Goal: Information Seeking & Learning: Learn about a topic

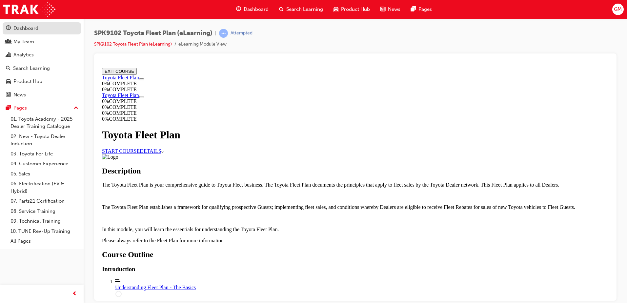
click at [33, 28] on div "Dashboard" at bounding box center [25, 29] width 25 height 8
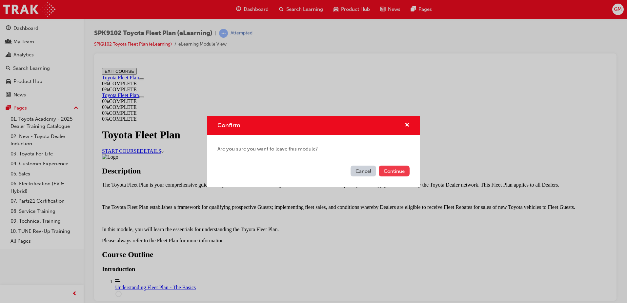
click at [389, 169] on button "Continue" at bounding box center [394, 171] width 31 height 11
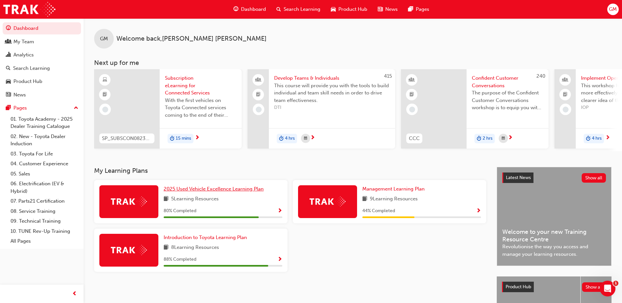
click at [210, 190] on span "2025 Used Vehicle Excellence Learning Plan" at bounding box center [214, 189] width 100 height 6
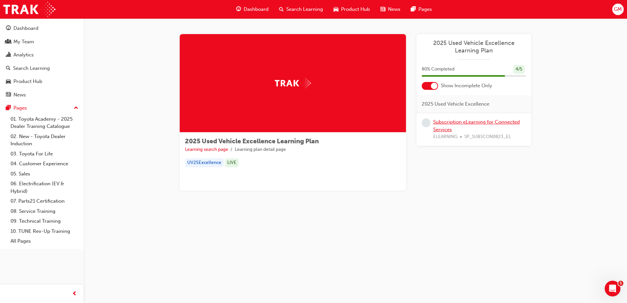
click at [450, 124] on link "Subscription eLearning for Connected Services" at bounding box center [476, 125] width 87 height 13
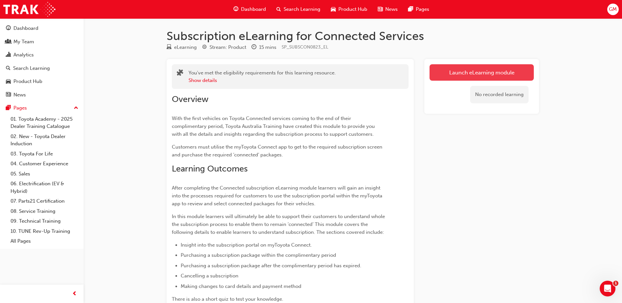
click at [451, 74] on link "Launch eLearning module" at bounding box center [482, 72] width 104 height 16
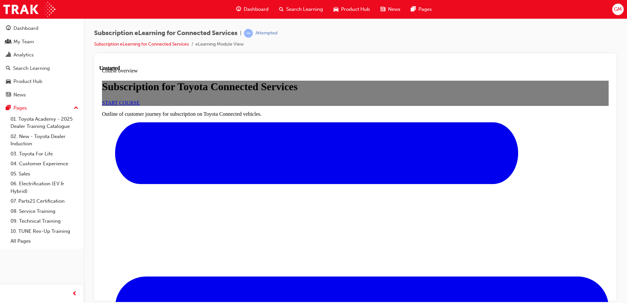
scroll to position [74, 0]
click at [140, 105] on span "START COURSE" at bounding box center [121, 103] width 38 height 6
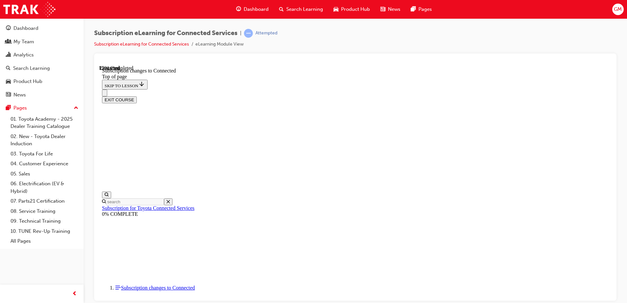
scroll to position [354, 0]
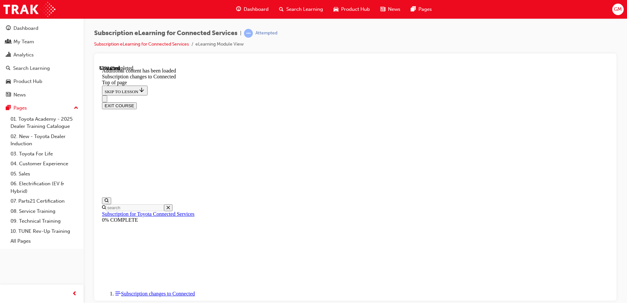
scroll to position [792, 0]
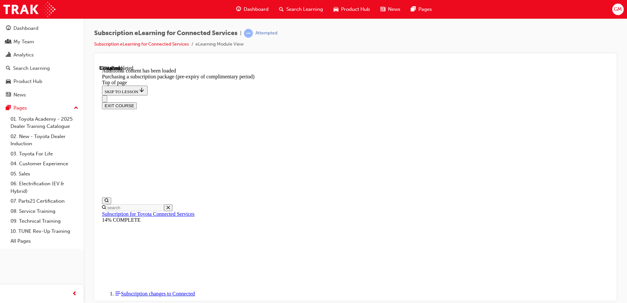
drag, startPoint x: 425, startPoint y: 226, endPoint x: 427, endPoint y: 221, distance: 5.3
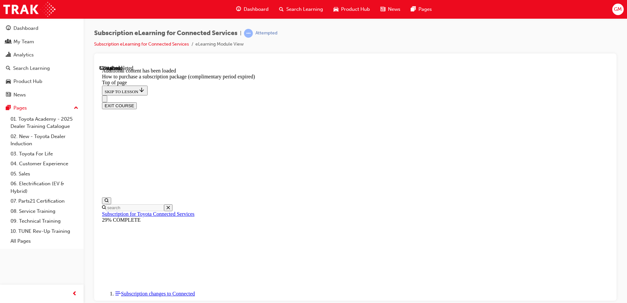
scroll to position [282, 0]
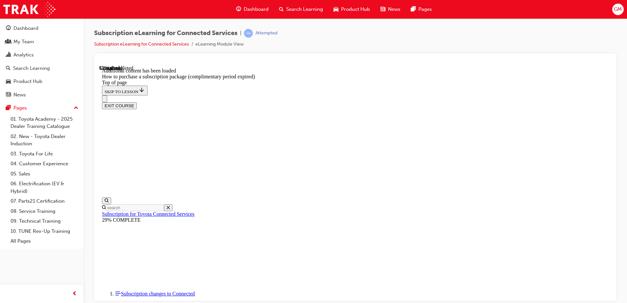
drag, startPoint x: 420, startPoint y: 136, endPoint x: 467, endPoint y: 163, distance: 54.6
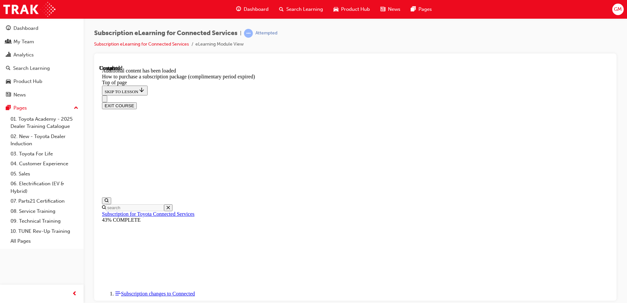
drag, startPoint x: 319, startPoint y: 165, endPoint x: 394, endPoint y: 109, distance: 94.0
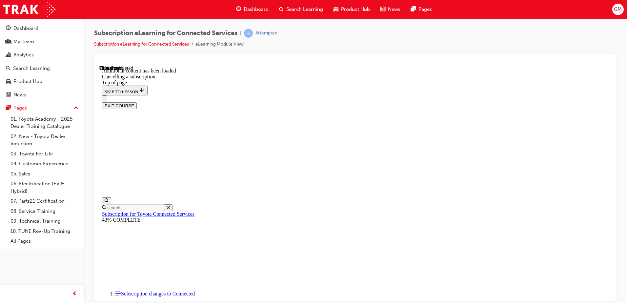
scroll to position [340, 0]
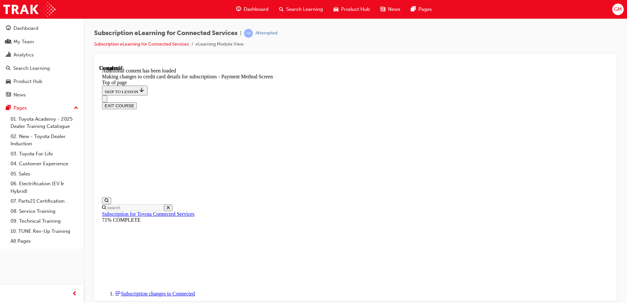
scroll to position [561, 0]
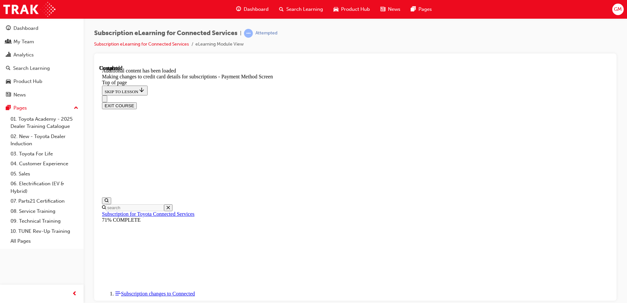
drag, startPoint x: 398, startPoint y: 292, endPoint x: 395, endPoint y: 292, distance: 3.3
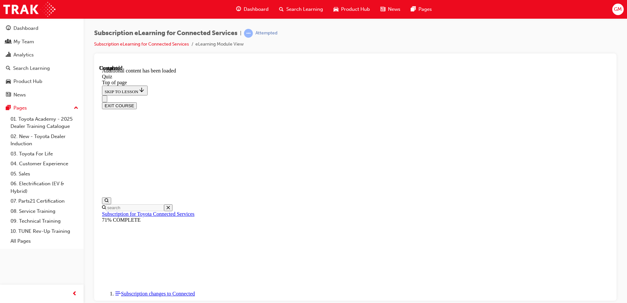
scroll to position [20, 0]
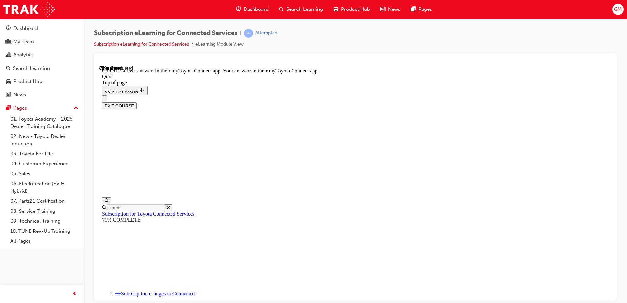
scroll to position [94, 0]
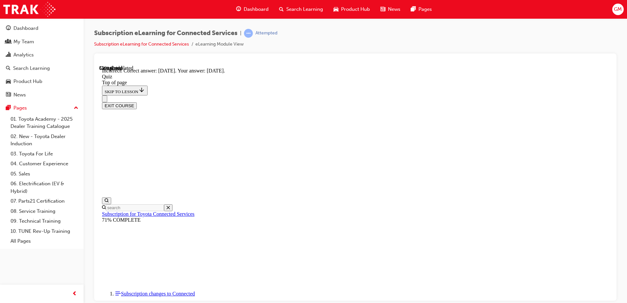
scroll to position [94, 0]
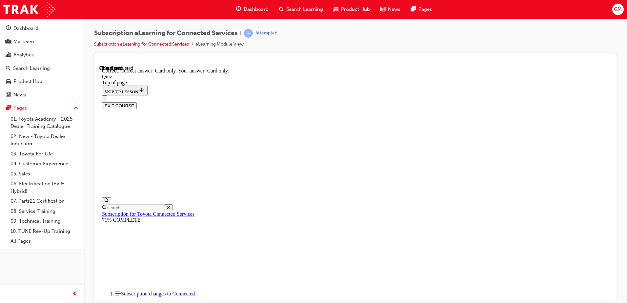
scroll to position [83, 0]
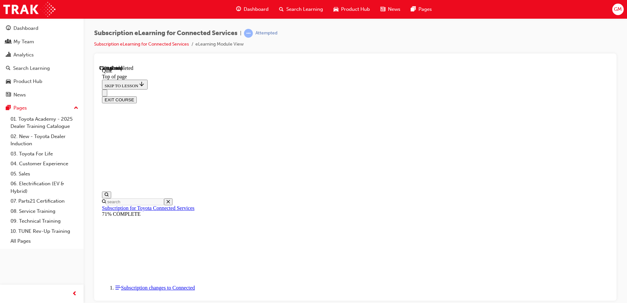
scroll to position [20, 0]
drag, startPoint x: 296, startPoint y: 188, endPoint x: 298, endPoint y: 193, distance: 6.2
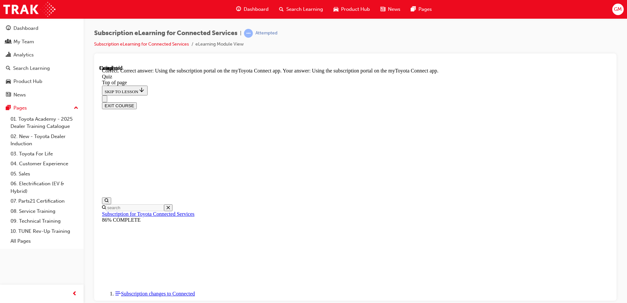
scroll to position [83, 0]
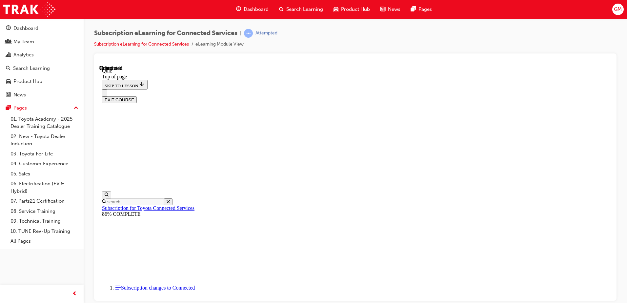
scroll to position [119, 0]
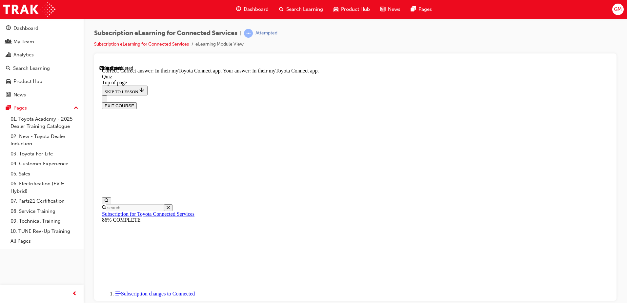
scroll to position [94, 0]
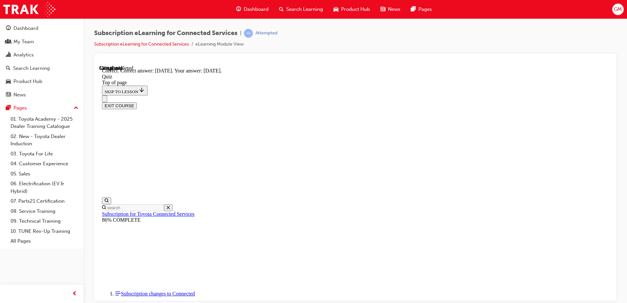
scroll to position [94, 0]
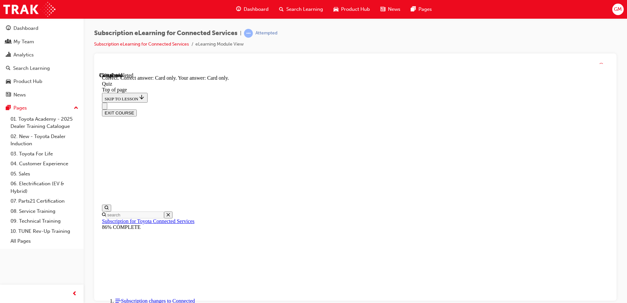
scroll to position [83, 0]
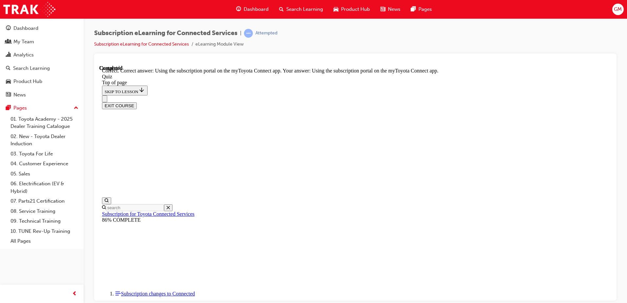
scroll to position [83, 0]
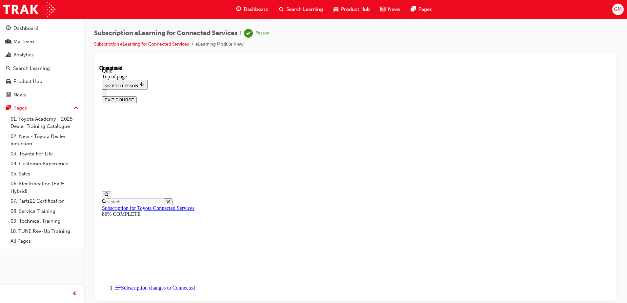
scroll to position [119, 0]
click at [137, 96] on button "EXIT COURSE" at bounding box center [119, 99] width 35 height 7
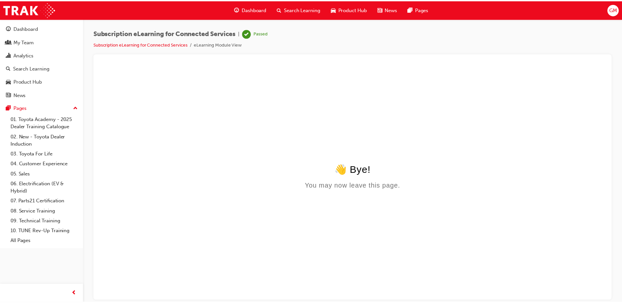
scroll to position [0, 0]
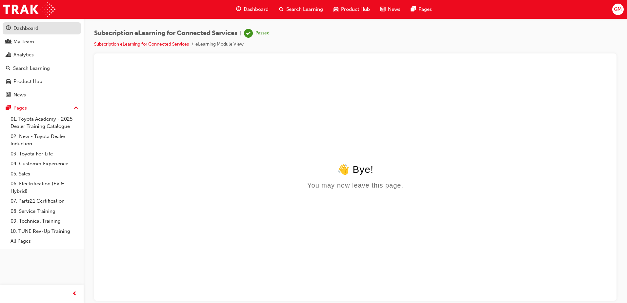
drag, startPoint x: 24, startPoint y: 29, endPoint x: 29, endPoint y: 32, distance: 5.8
click at [25, 29] on div "Dashboard" at bounding box center [25, 29] width 25 height 8
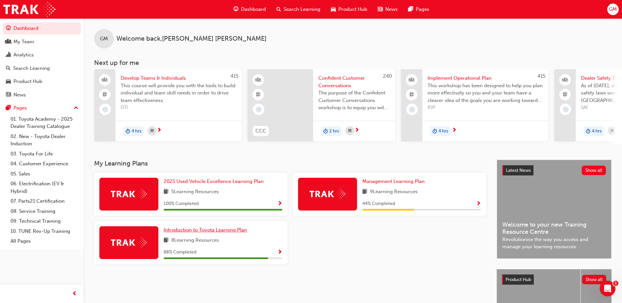
click at [221, 233] on span "Introduction to Toyota Learning Plan" at bounding box center [205, 230] width 83 height 6
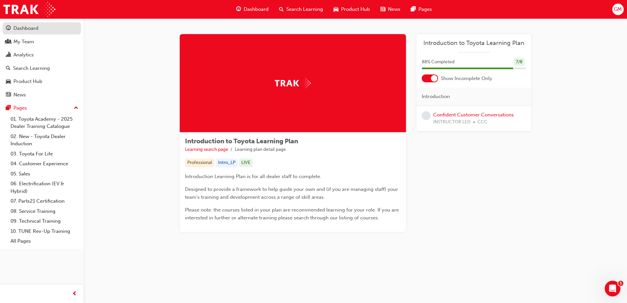
click at [24, 28] on div "Dashboard" at bounding box center [25, 29] width 25 height 8
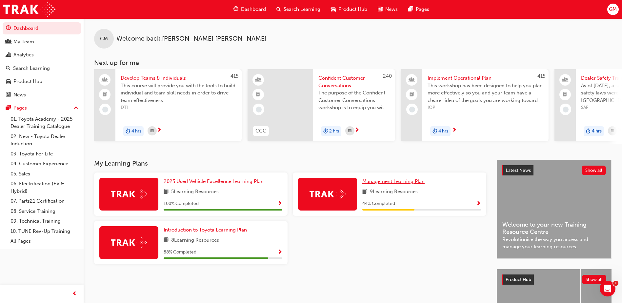
click at [393, 182] on span "Management Learning Plan" at bounding box center [393, 181] width 62 height 6
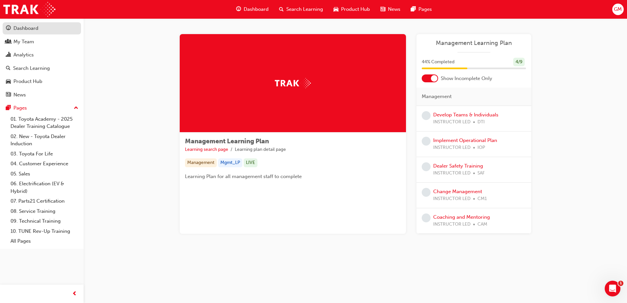
click at [22, 28] on div "Dashboard" at bounding box center [25, 29] width 25 height 8
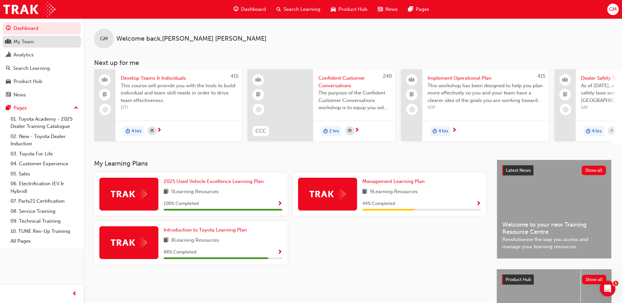
click at [25, 38] on div "My Team" at bounding box center [23, 42] width 21 height 8
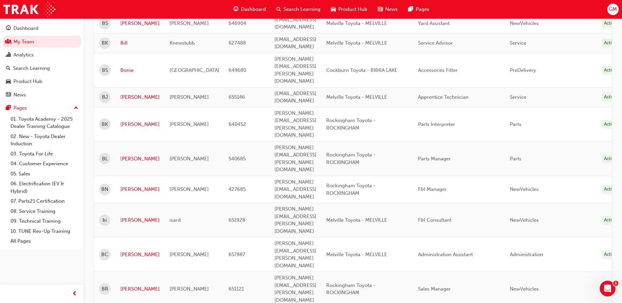
scroll to position [833, 0]
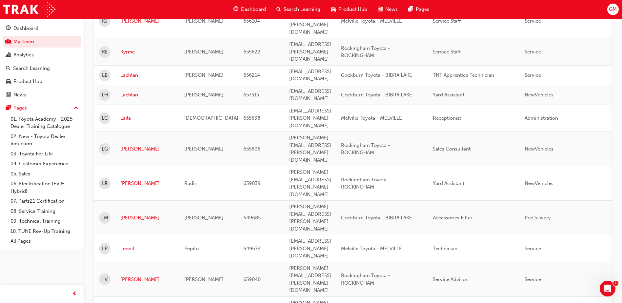
scroll to position [854, 0]
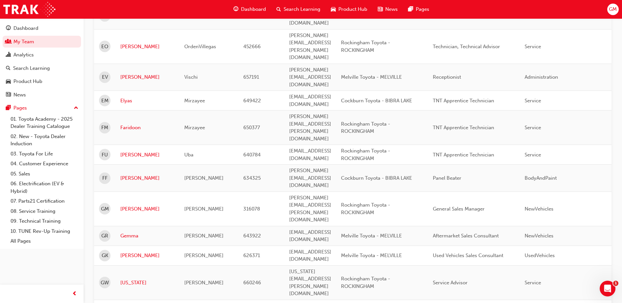
scroll to position [219, 0]
